Goal: Find specific page/section: Find specific page/section

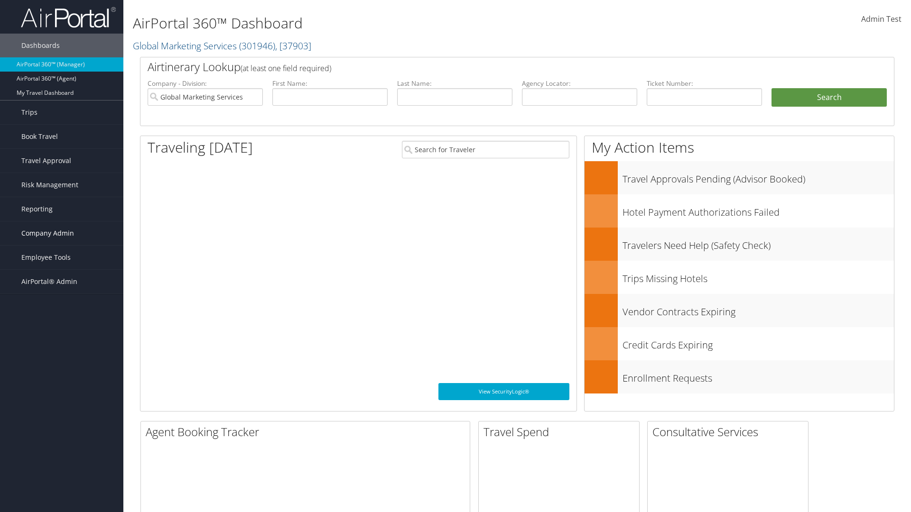
click at [62, 233] on span "Company Admin" at bounding box center [47, 234] width 53 height 24
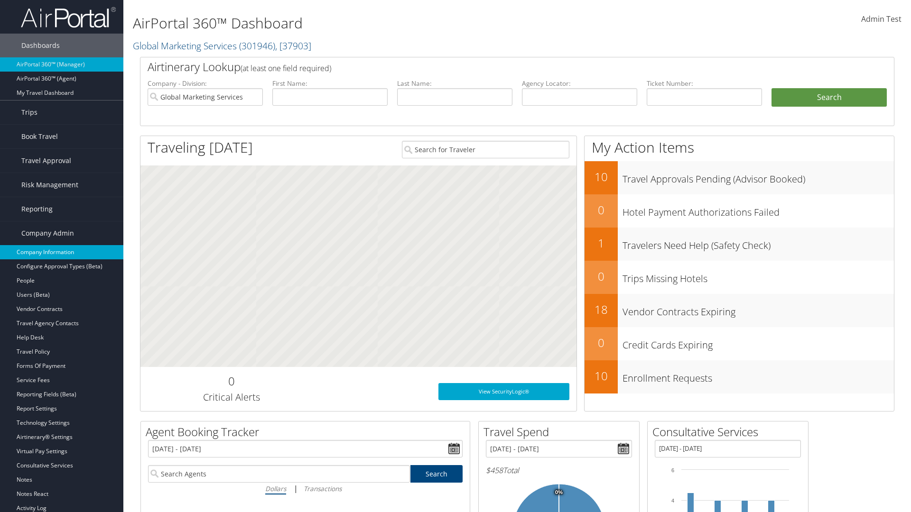
click at [62, 252] on link "Company Information" at bounding box center [61, 252] width 123 height 14
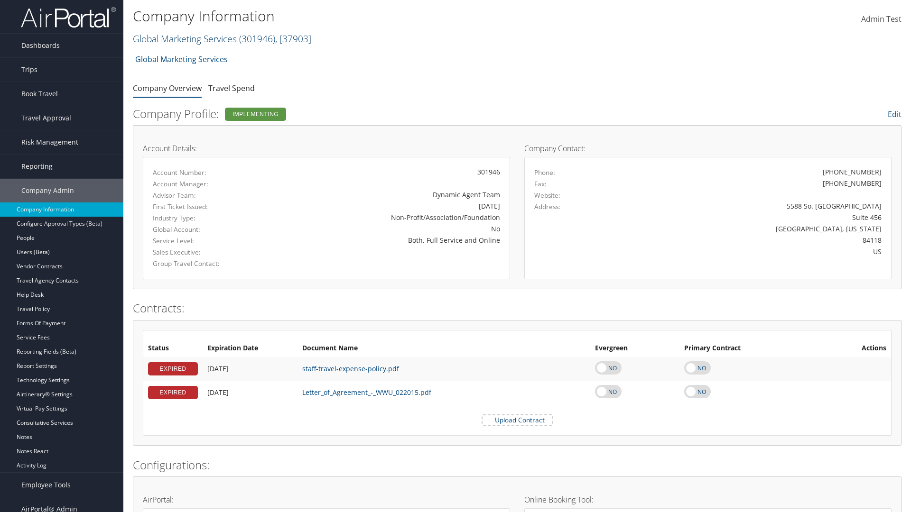
click at [184, 38] on link "Global Marketing Services ( 301946 ) , [ 37903 ]" at bounding box center [222, 38] width 178 height 13
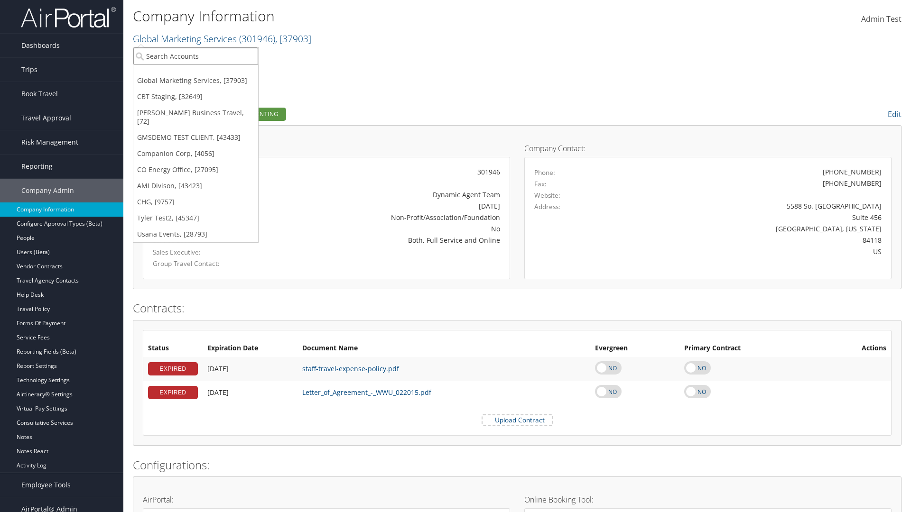
click at [196, 56] on input "search" at bounding box center [195, 56] width 125 height 18
type input "Co Energy Office"
click at [196, 74] on div "CO Energy Office (CO1003), [27095]" at bounding box center [195, 73] width 135 height 9
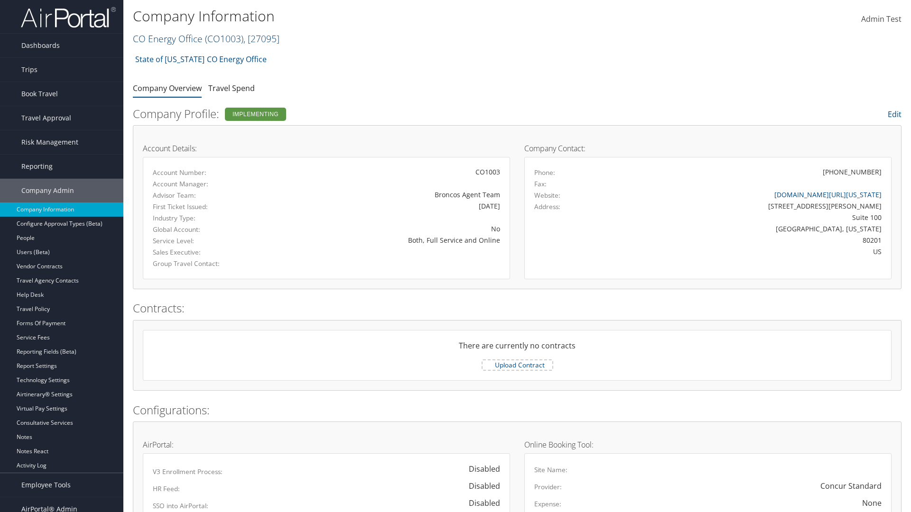
click at [167, 38] on link "CO Energy Office ( CO1003 ) , [ 27095 ]" at bounding box center [206, 38] width 147 height 13
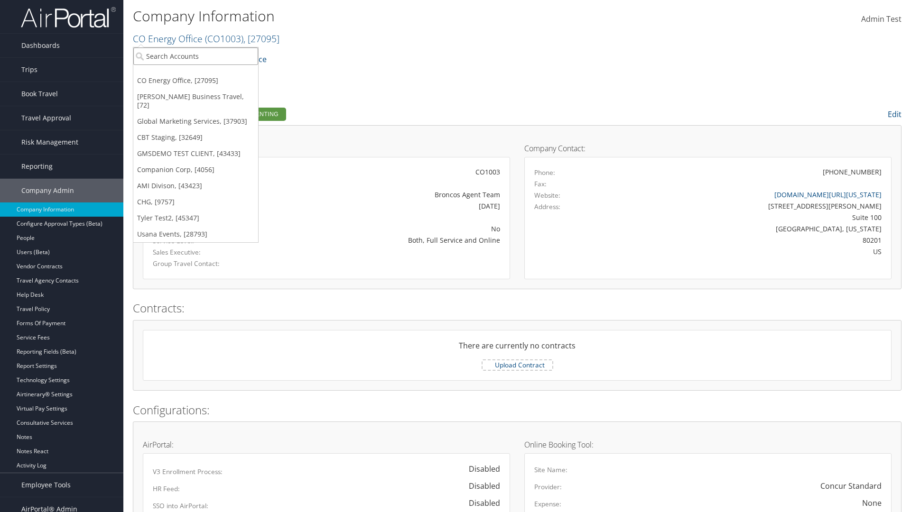
click at [196, 56] on input "search" at bounding box center [195, 56] width 125 height 18
type input "Companion Corp"
